Goal: Information Seeking & Learning: Learn about a topic

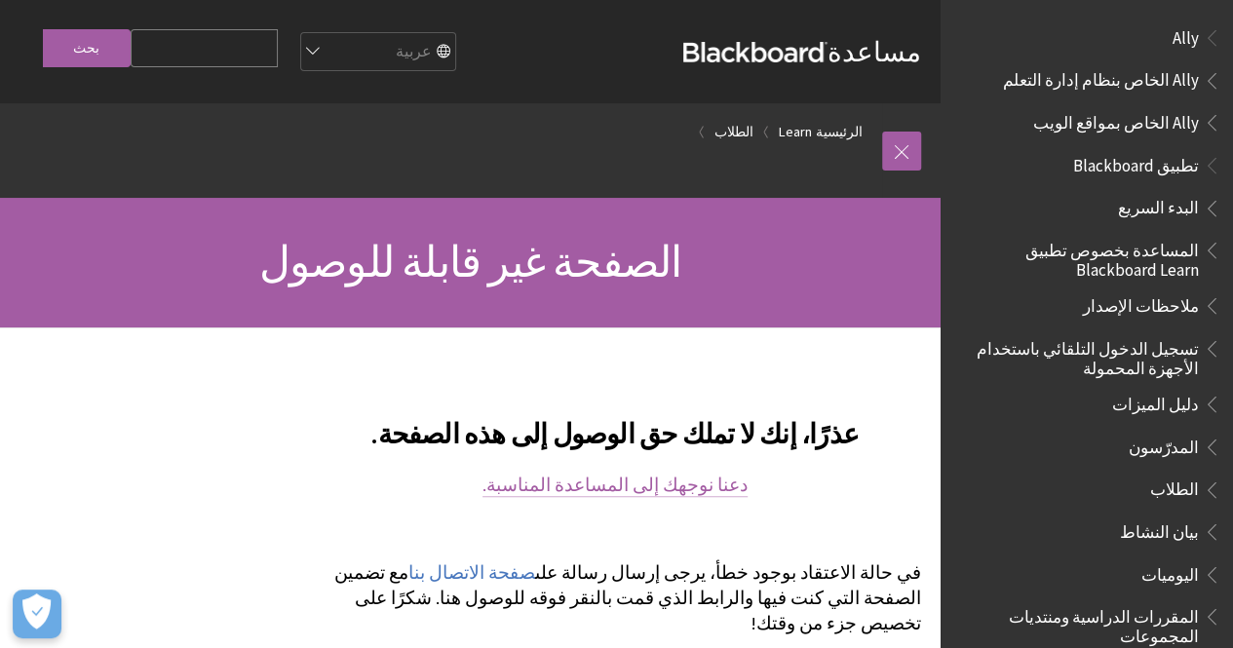
click at [554, 487] on link "دعنا نوجهك إلى المساعدة المناسبة." at bounding box center [614, 485] width 265 height 23
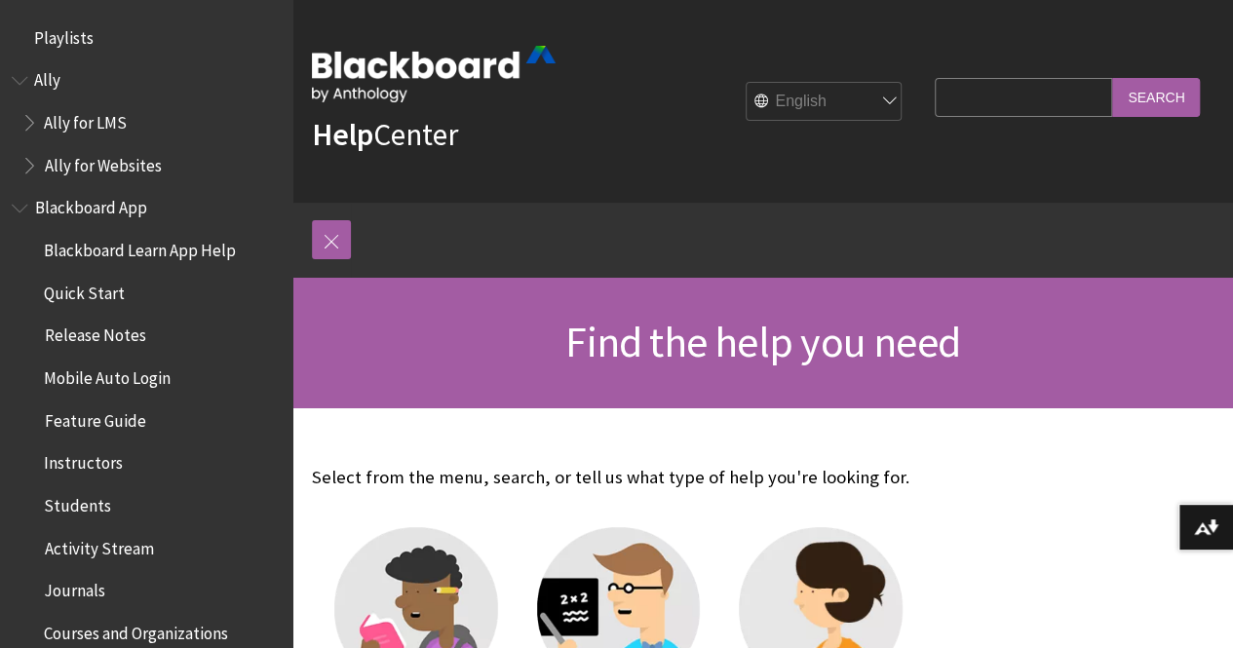
click at [806, 91] on select "English عربية Català Cymraeg Deutsch Español Suomi Français עברית Italiano 日本語 …" at bounding box center [825, 102] width 156 height 39
select select "/ar-sa"
click at [747, 83] on select "English عربية Català Cymraeg Deutsch Español Suomi Français עברית Italiano 日本語 …" at bounding box center [825, 102] width 156 height 39
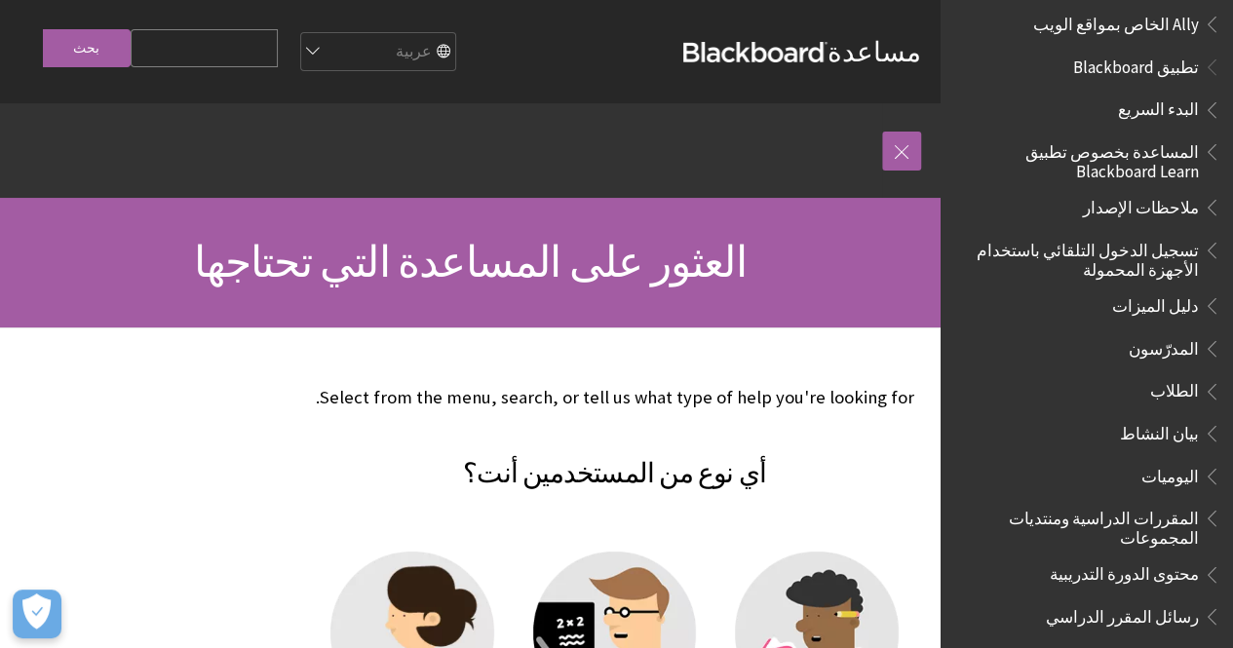
scroll to position [88, 0]
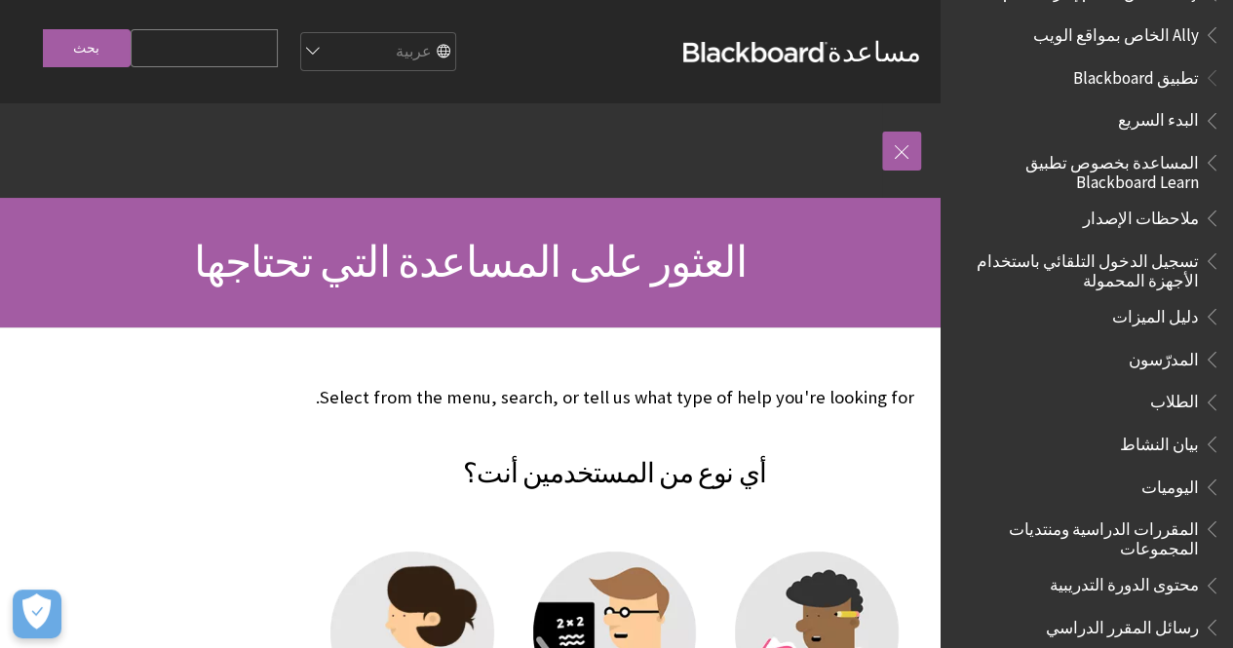
click at [819, 393] on p "Select from the menu, search, or tell us what type of help you're looking for." at bounding box center [614, 397] width 613 height 25
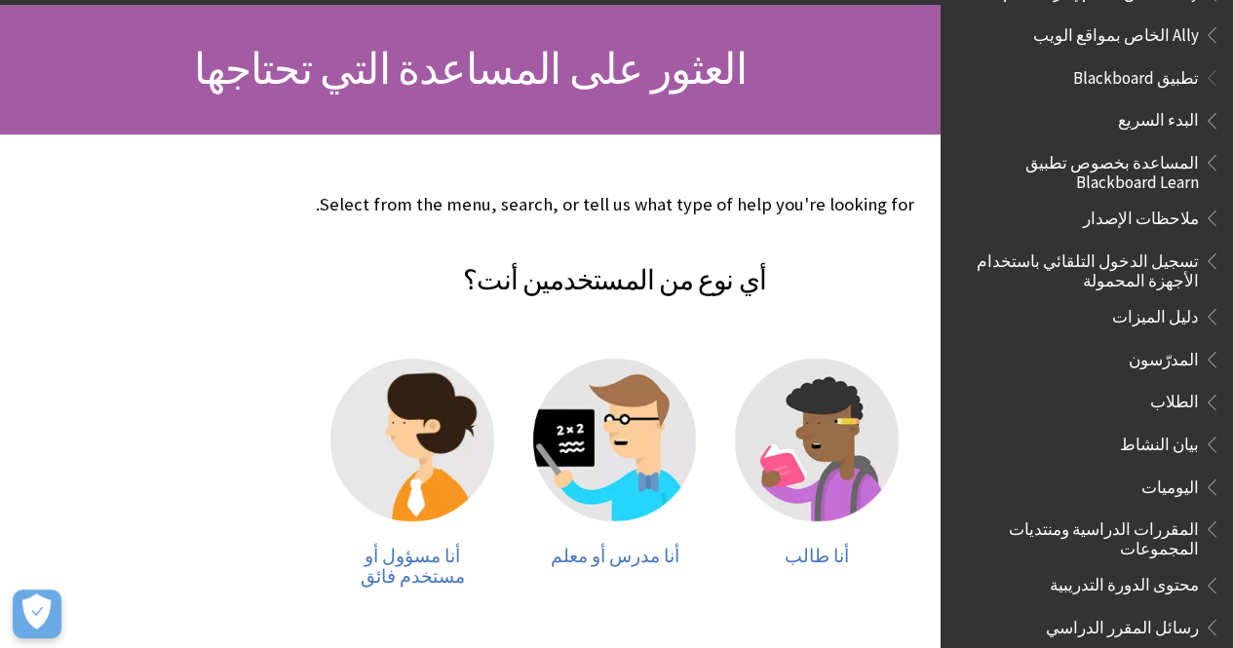
scroll to position [390, 0]
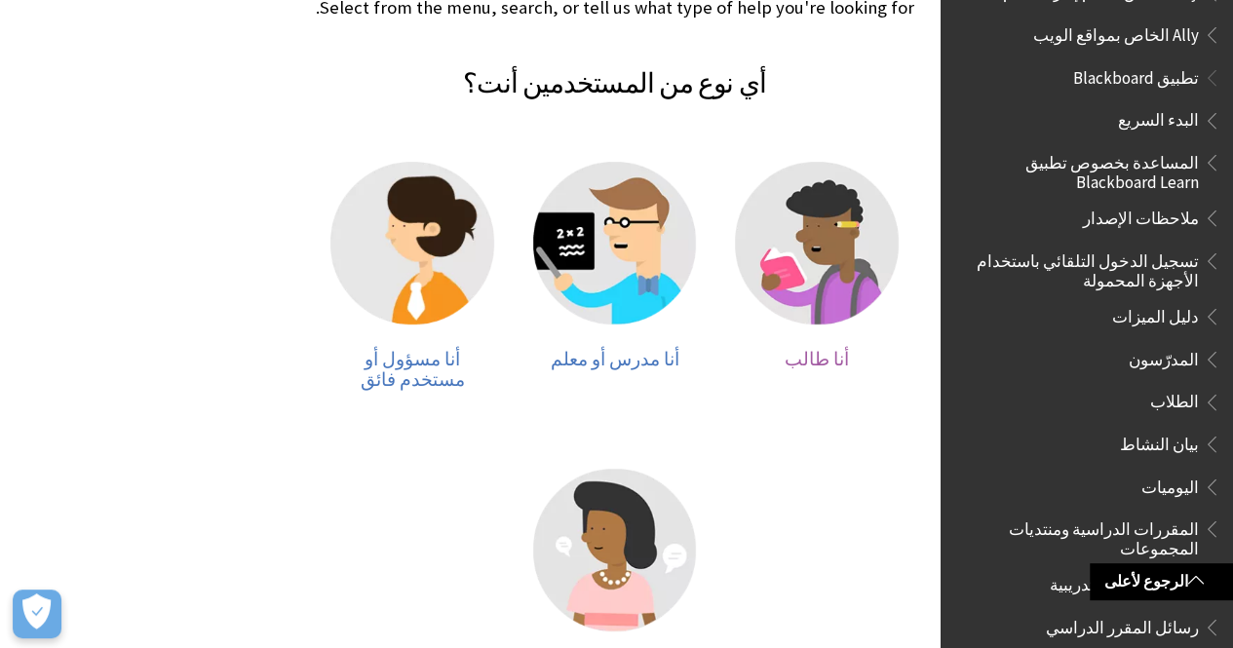
click at [833, 269] on img at bounding box center [817, 244] width 164 height 164
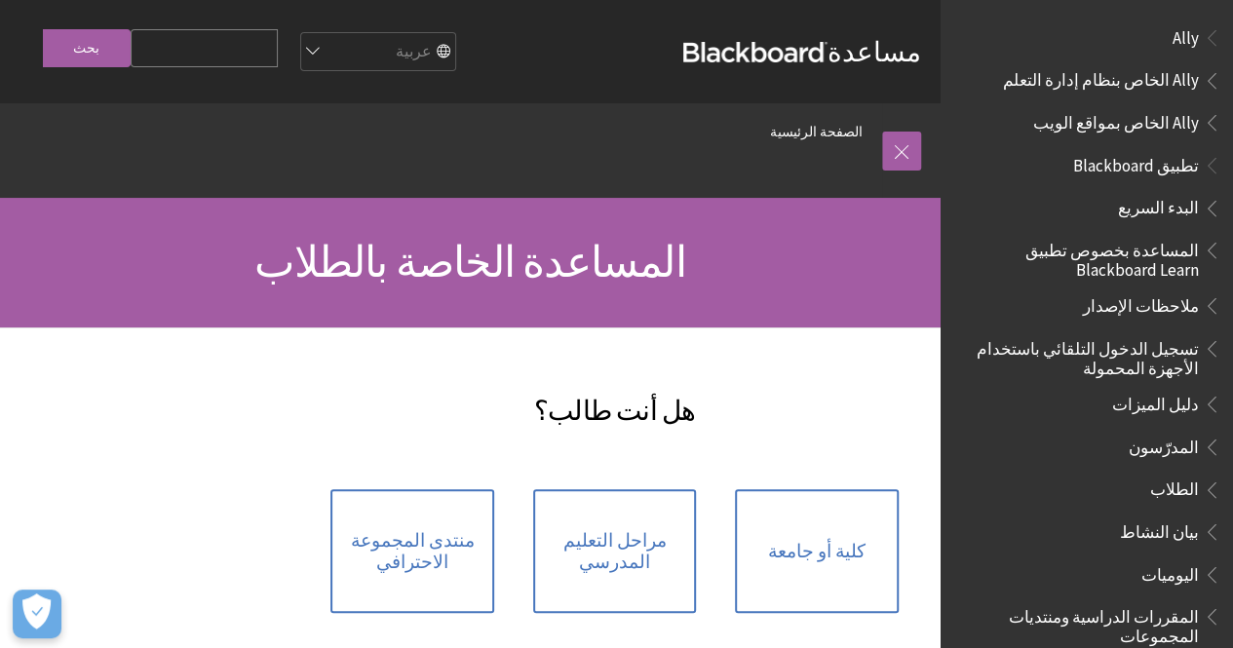
click at [733, 285] on h1 "المساعدة الخاصة بالطلاب" at bounding box center [470, 263] width 902 height 52
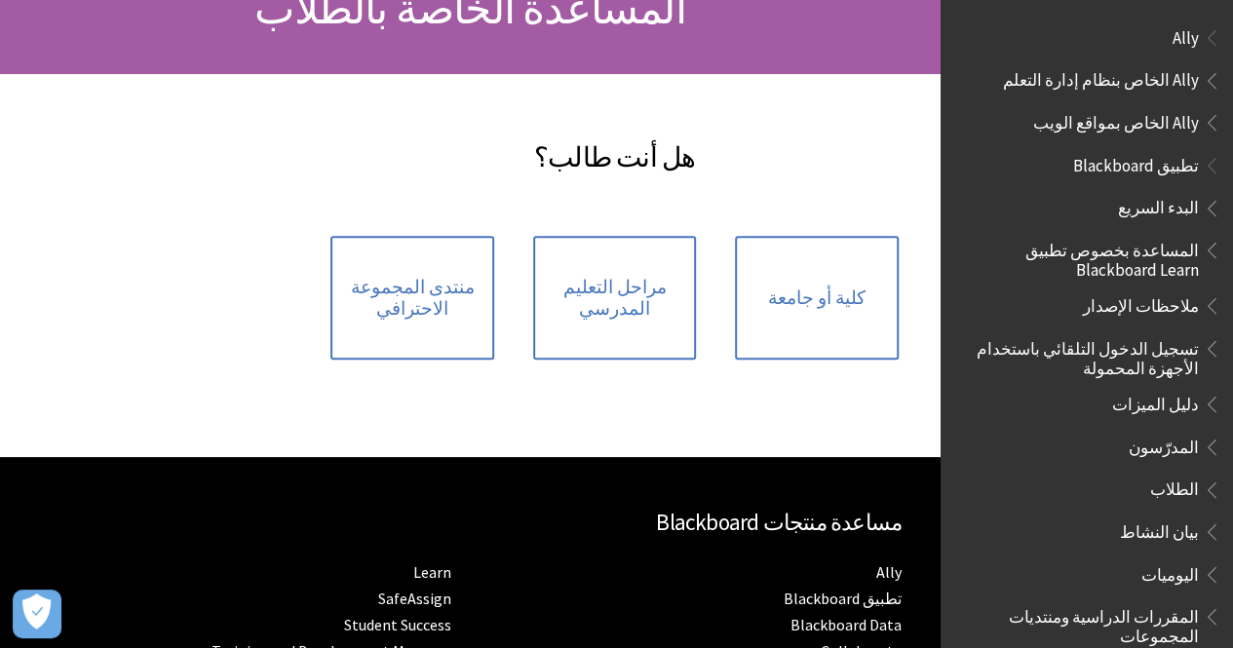
scroll to position [312, 0]
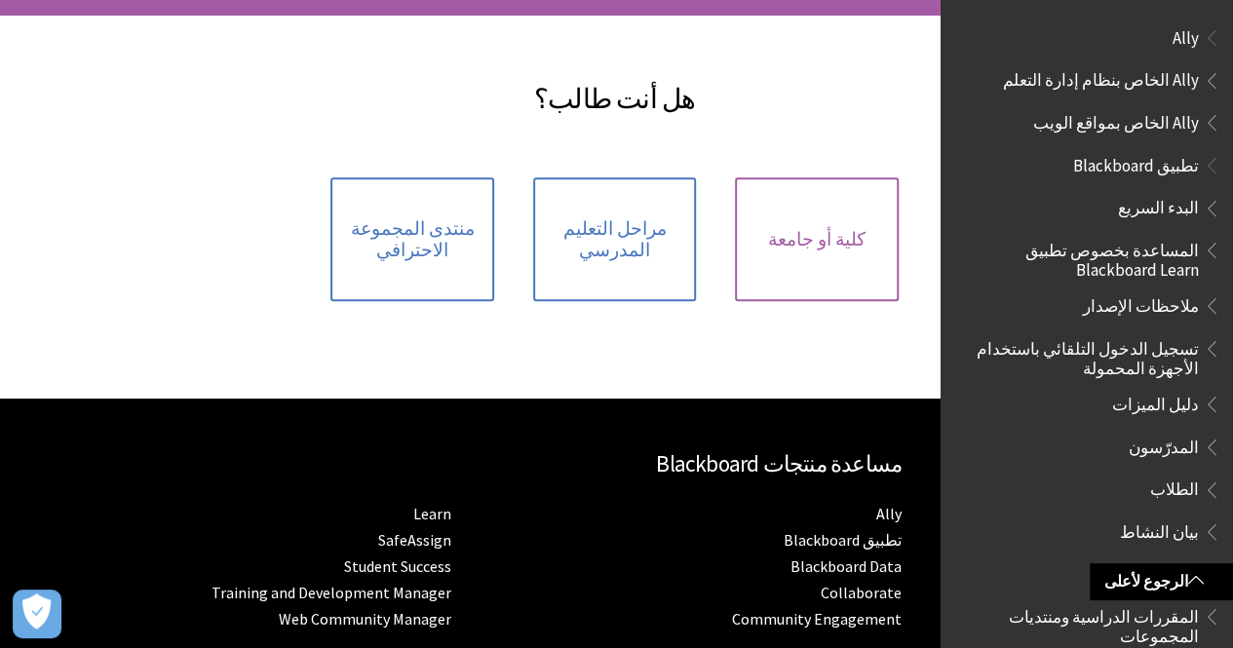
click at [735, 285] on link "كلية أو جامعة" at bounding box center [817, 239] width 164 height 124
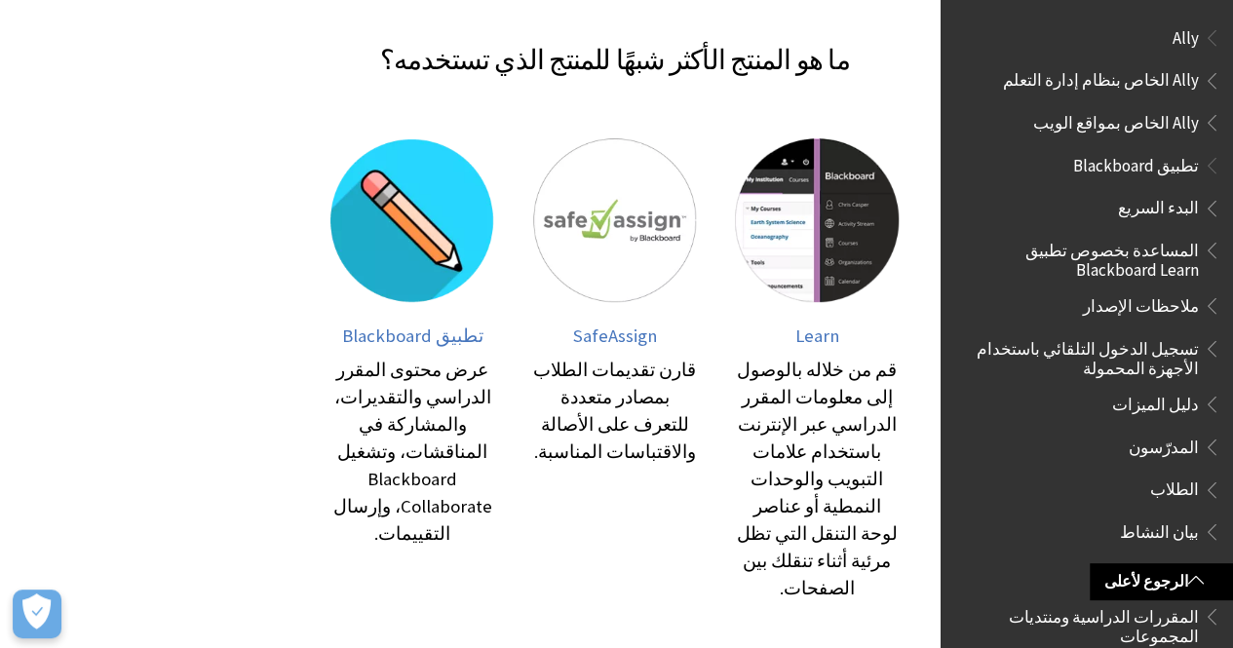
scroll to position [390, 0]
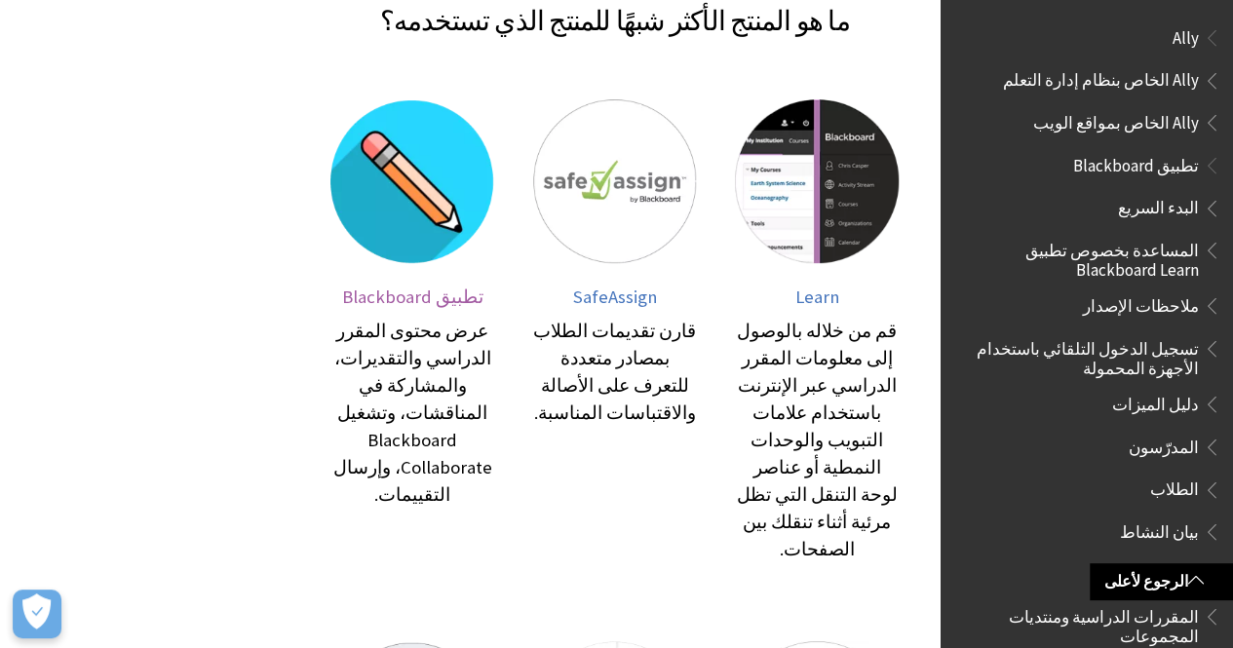
click at [494, 178] on img at bounding box center [412, 181] width 164 height 164
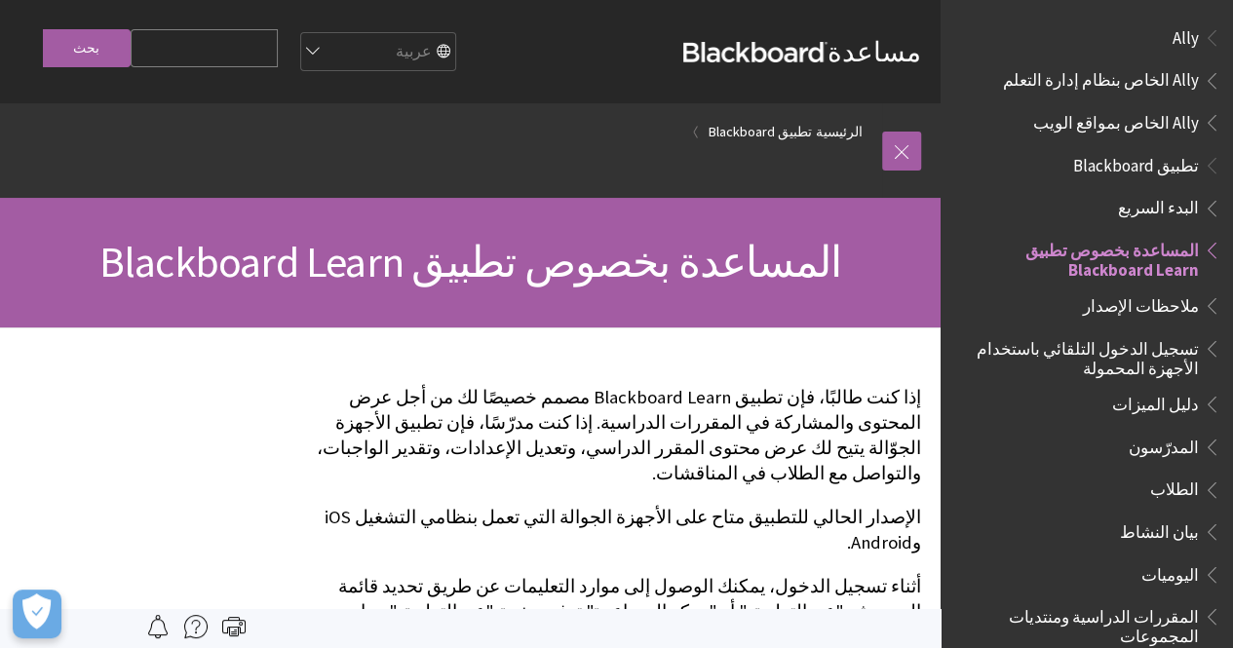
scroll to position [205, 0]
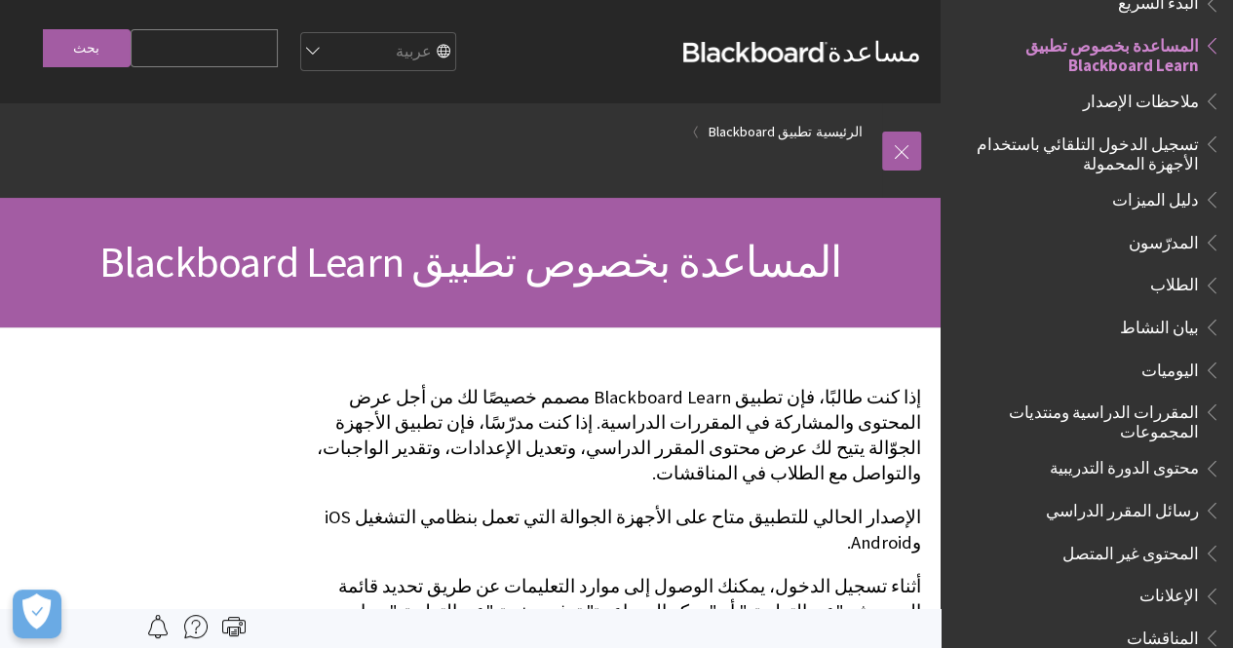
click at [526, 505] on p "الإصدار الحالي للتطبيق متاح على الأجهزة الجوالة التي تعمل بنظامي التشغيل iOS وA…" at bounding box center [614, 530] width 613 height 51
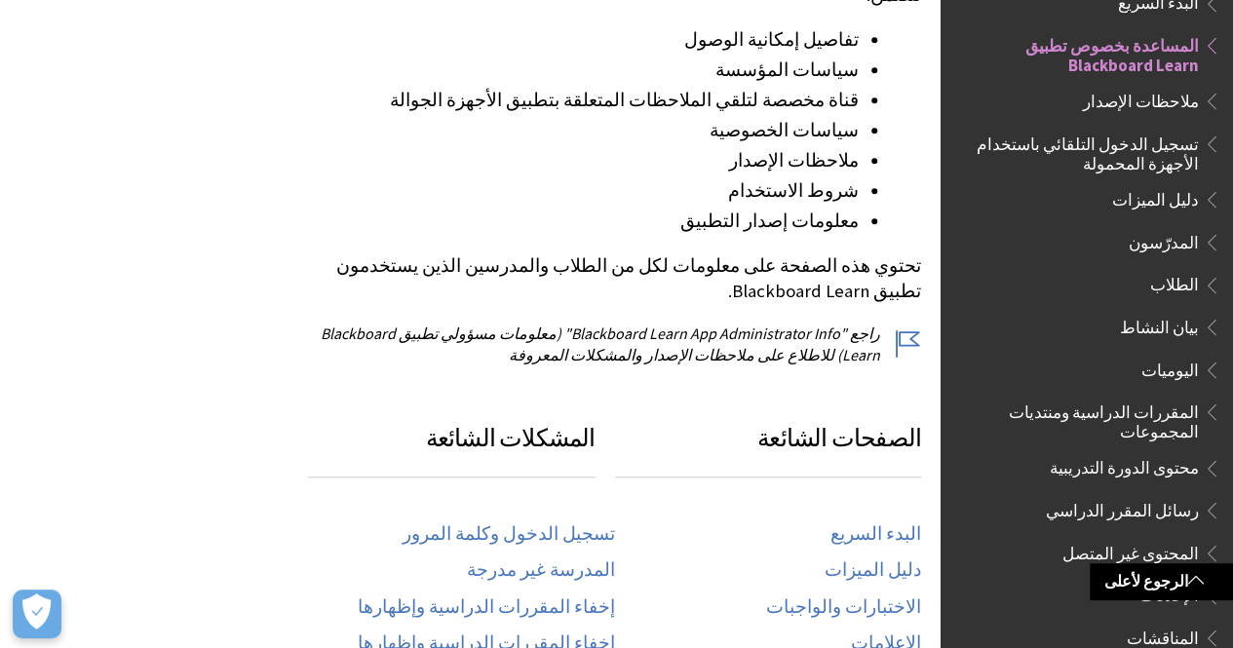
scroll to position [819, 0]
